Goal: Task Accomplishment & Management: Manage account settings

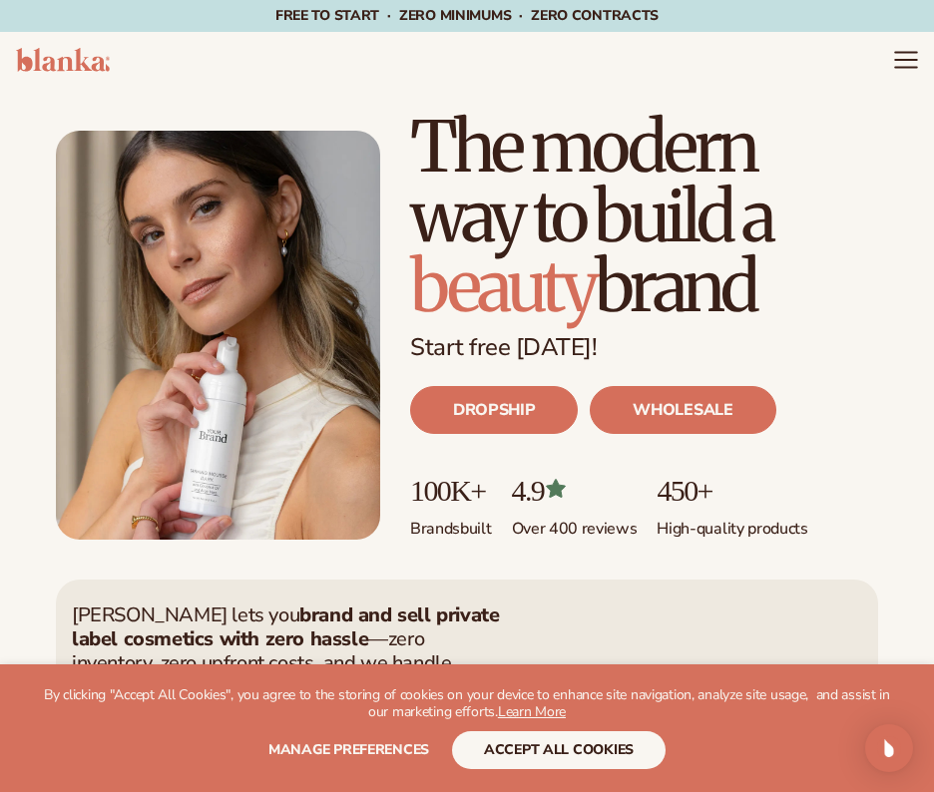
click at [911, 70] on icon "Menu" at bounding box center [906, 60] width 26 height 26
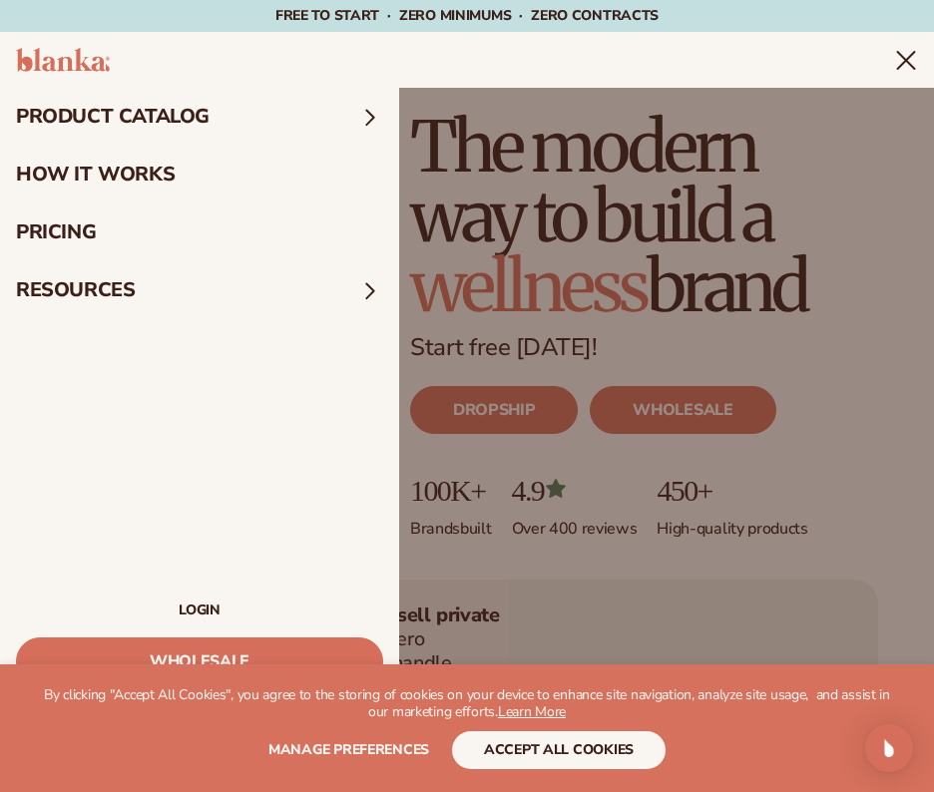
click at [210, 612] on link "LOGIN" at bounding box center [199, 610] width 367 height 14
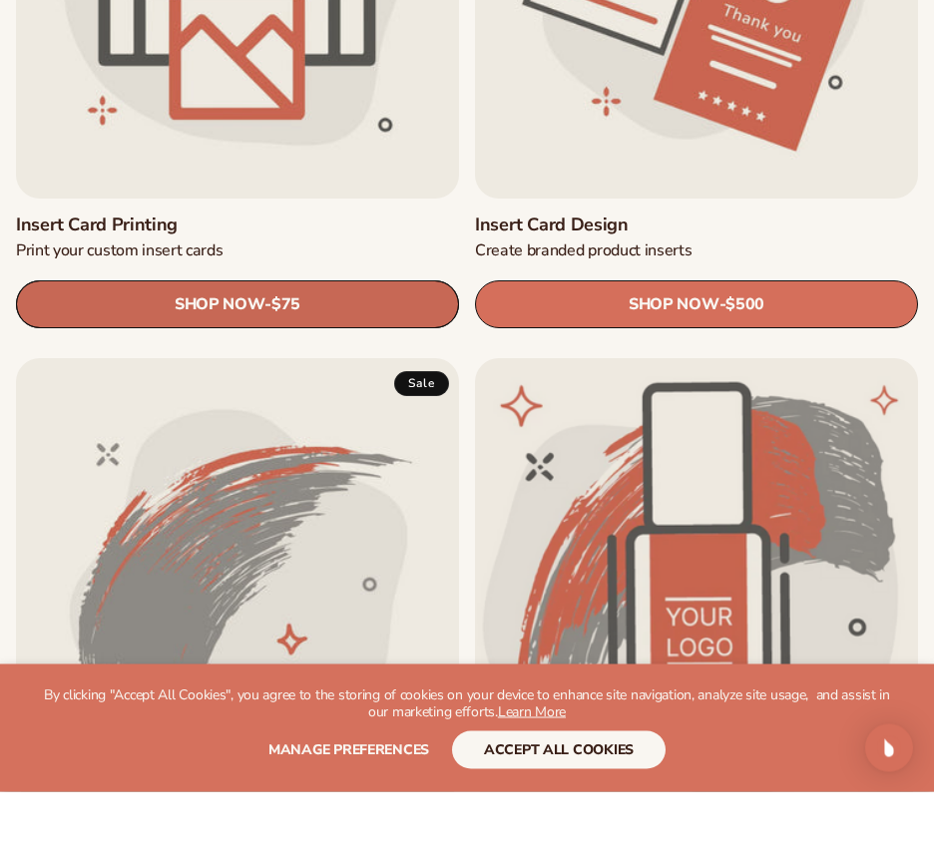
scroll to position [1590, 0]
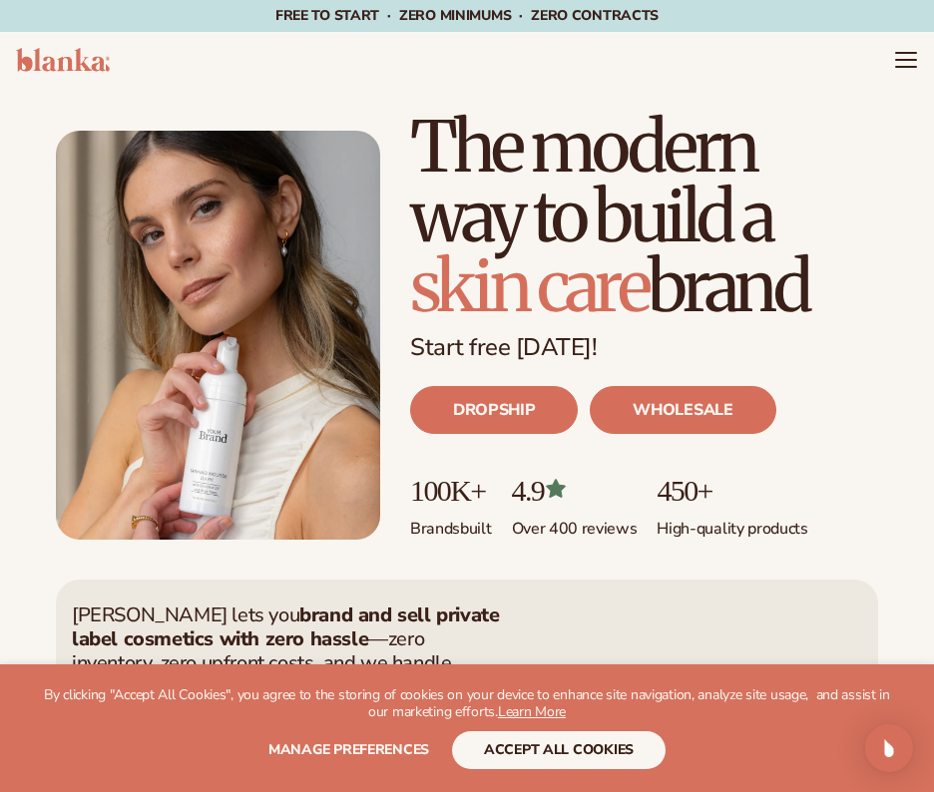
click at [910, 76] on header "Cart product catalog The Lab by [PERSON_NAME]" at bounding box center [467, 60] width 934 height 56
click at [908, 63] on icon "Menu" at bounding box center [906, 60] width 26 height 26
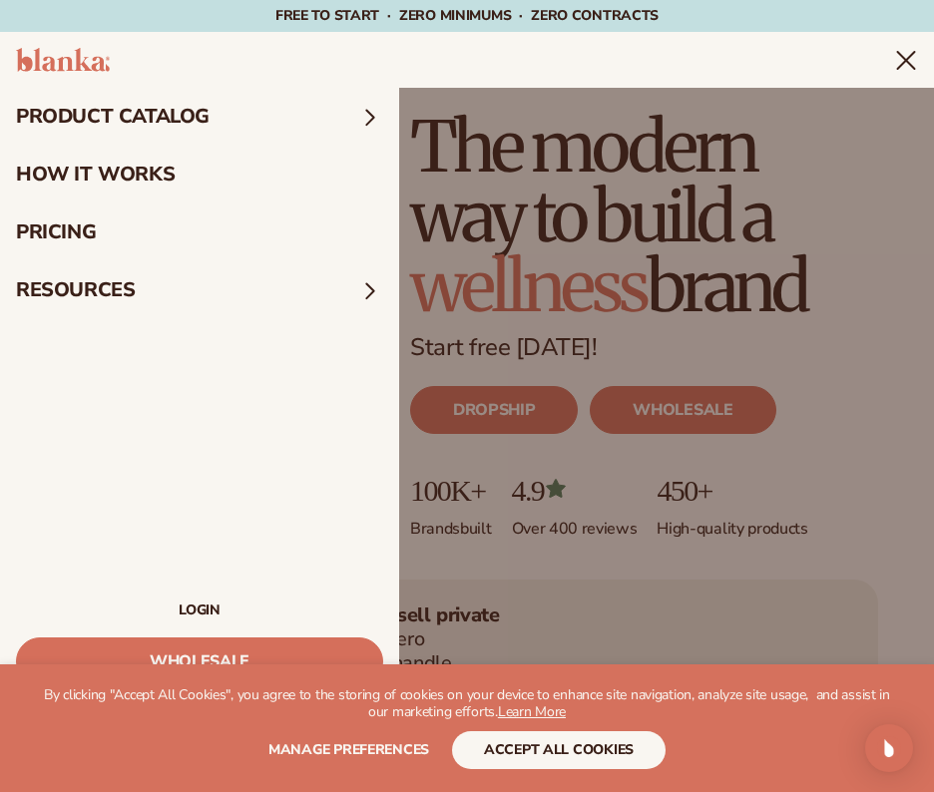
click at [205, 611] on link "LOGIN" at bounding box center [199, 610] width 367 height 14
